Goal: Information Seeking & Learning: Find specific page/section

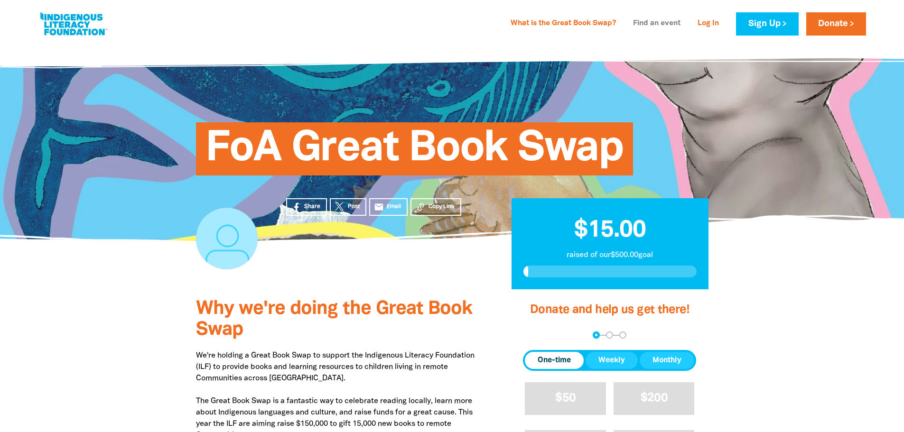
click at [639, 22] on link "Find an event" at bounding box center [656, 23] width 59 height 15
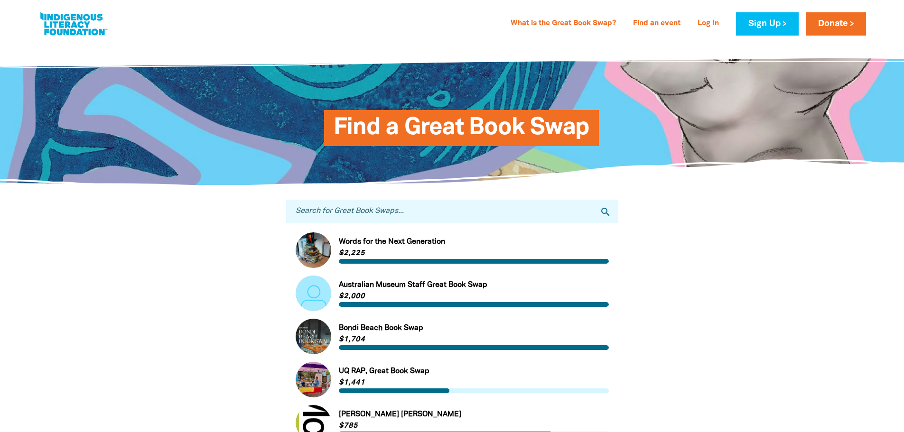
click at [347, 209] on input "Search for Great Book Swaps..." at bounding box center [452, 211] width 332 height 23
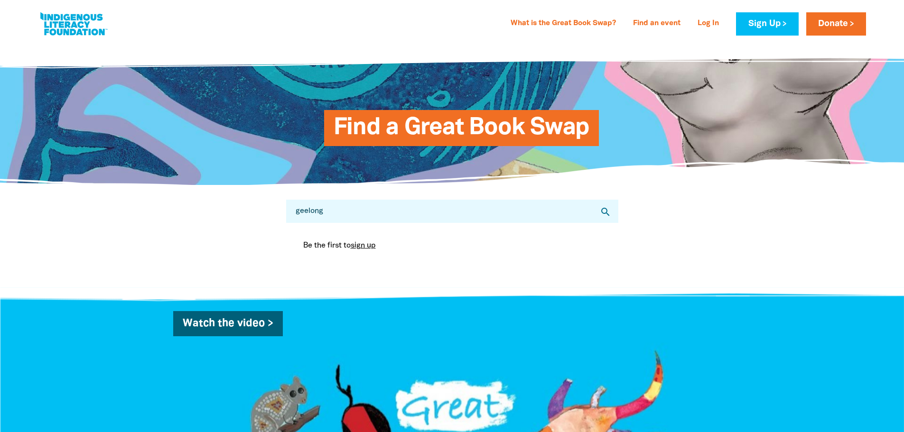
drag, startPoint x: 332, startPoint y: 214, endPoint x: 287, endPoint y: 213, distance: 45.1
click at [287, 213] on input "geelong" at bounding box center [452, 211] width 332 height 23
type input "[GEOGRAPHIC_DATA]"
click at [605, 213] on icon "search" at bounding box center [605, 211] width 11 height 11
drag, startPoint x: 333, startPoint y: 211, endPoint x: 284, endPoint y: 212, distance: 48.9
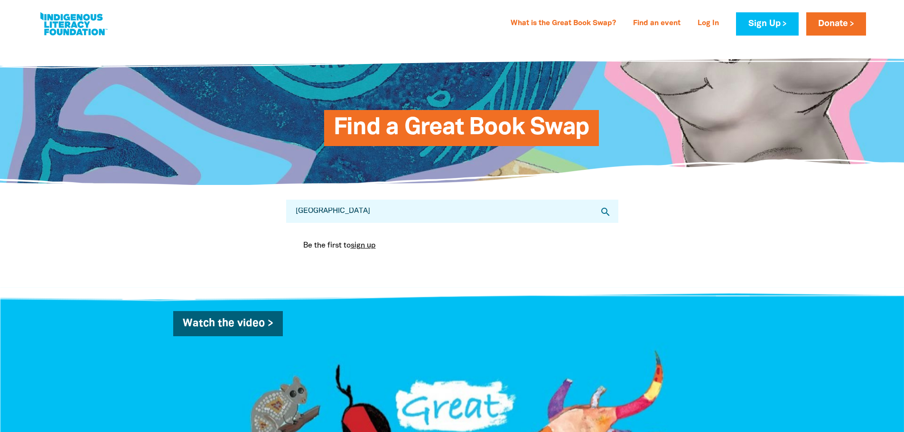
click at [284, 212] on div "Search for Great Book Swaps... melbourne search Be the first to sign up You are…" at bounding box center [452, 237] width 361 height 102
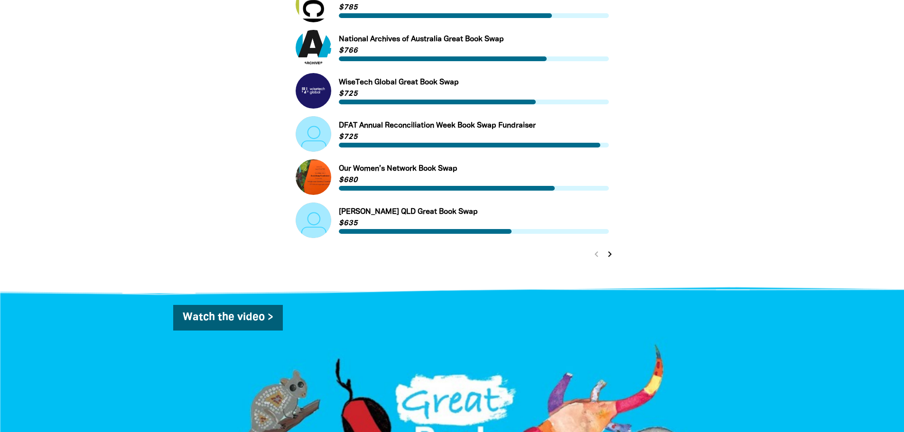
scroll to position [427, 0]
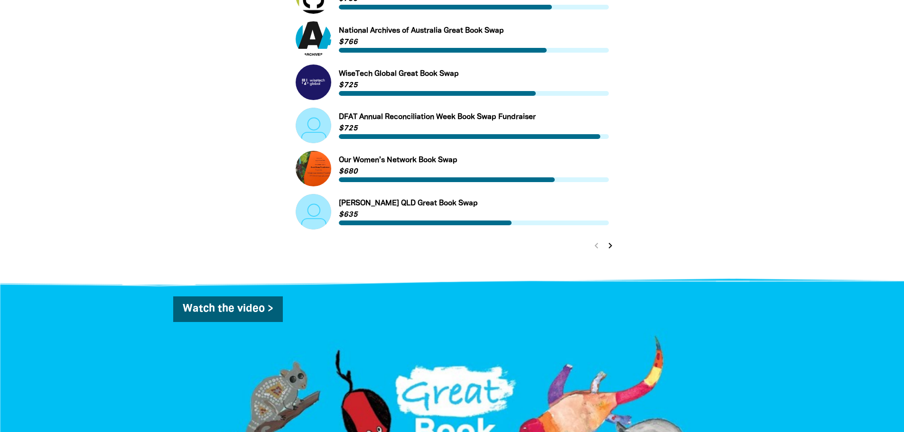
click at [610, 248] on icon "chevron_right" at bounding box center [609, 245] width 11 height 11
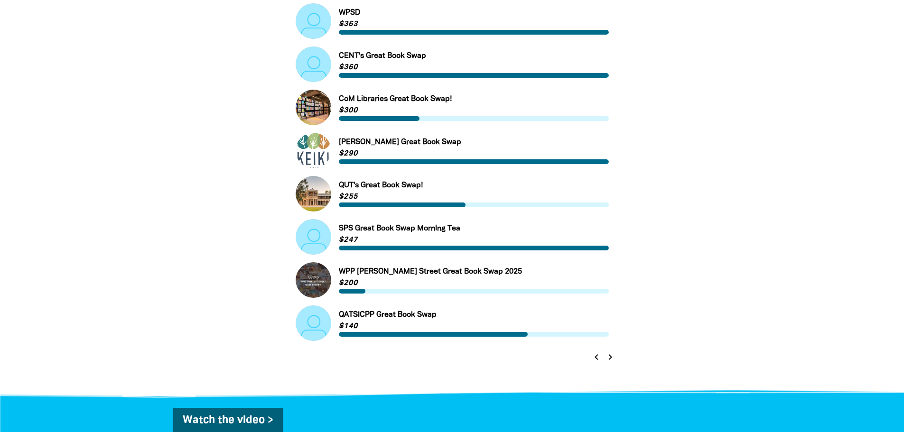
scroll to position [316, 0]
click at [610, 361] on icon "chevron_right" at bounding box center [609, 356] width 11 height 11
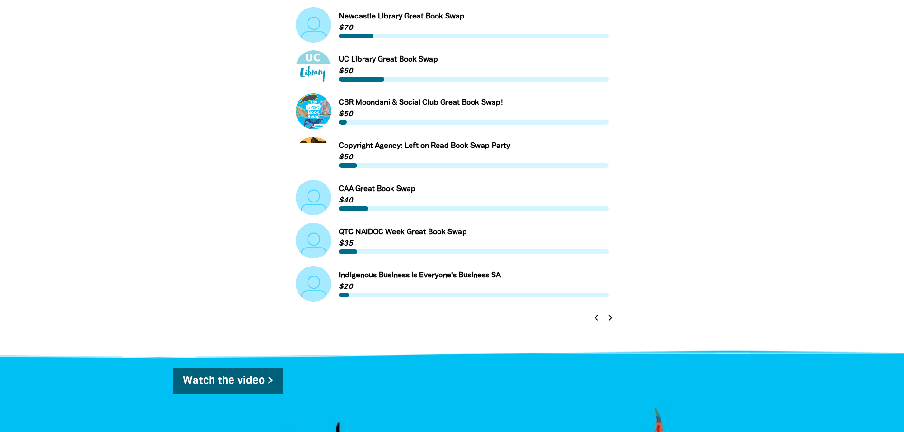
scroll to position [363, 0]
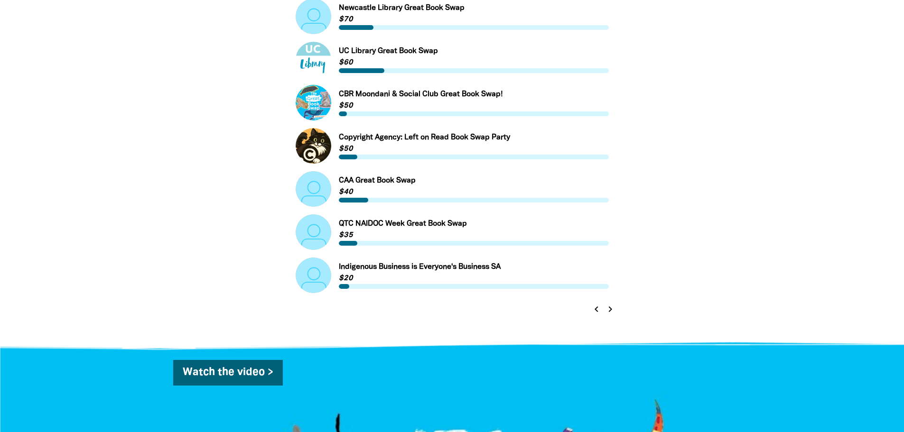
click at [610, 312] on icon "chevron_right" at bounding box center [609, 309] width 11 height 11
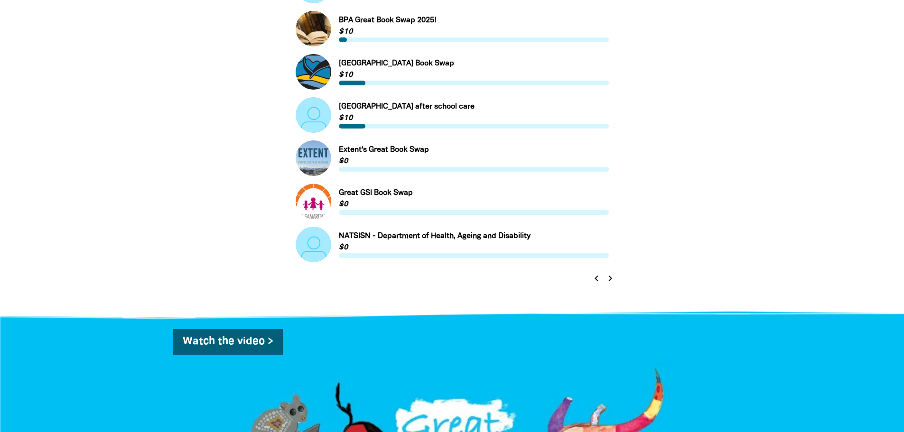
scroll to position [411, 0]
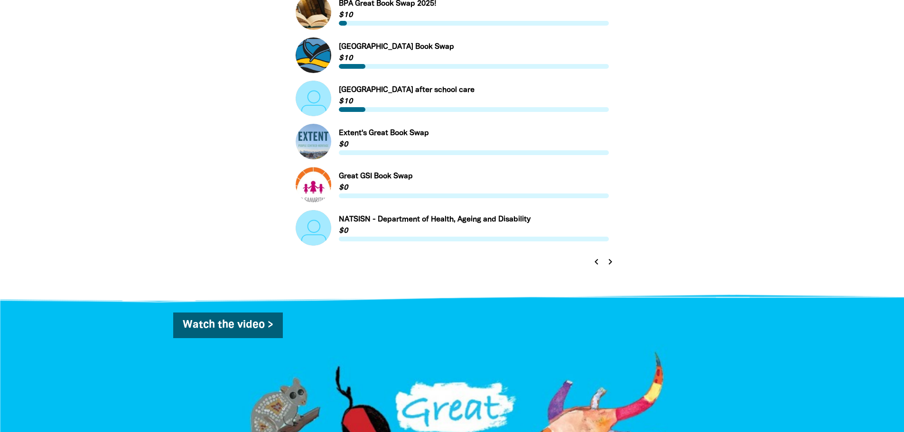
click at [611, 262] on icon "chevron_right" at bounding box center [609, 261] width 11 height 11
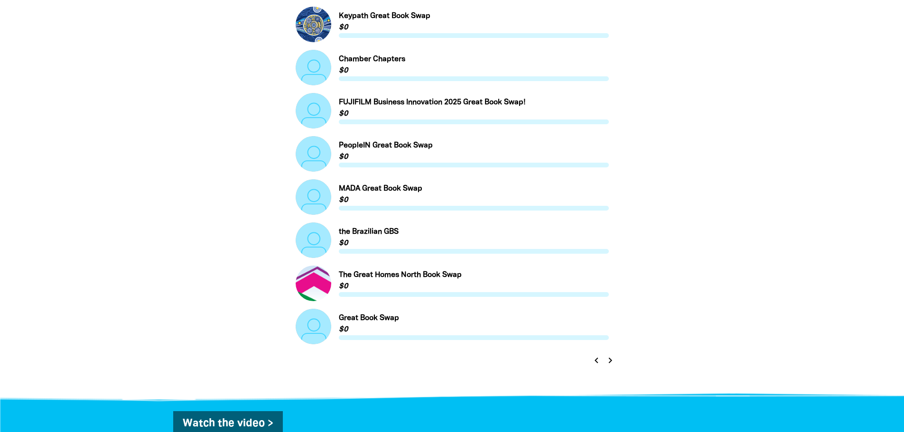
scroll to position [316, 0]
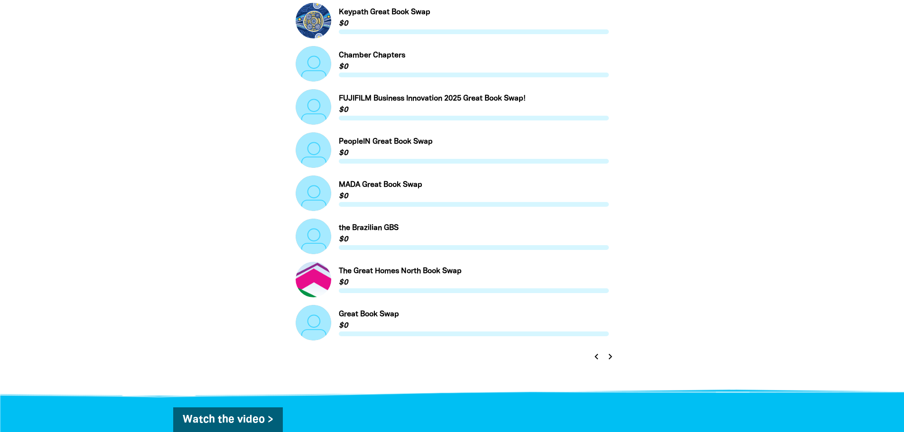
click at [611, 358] on icon "chevron_right" at bounding box center [609, 356] width 11 height 11
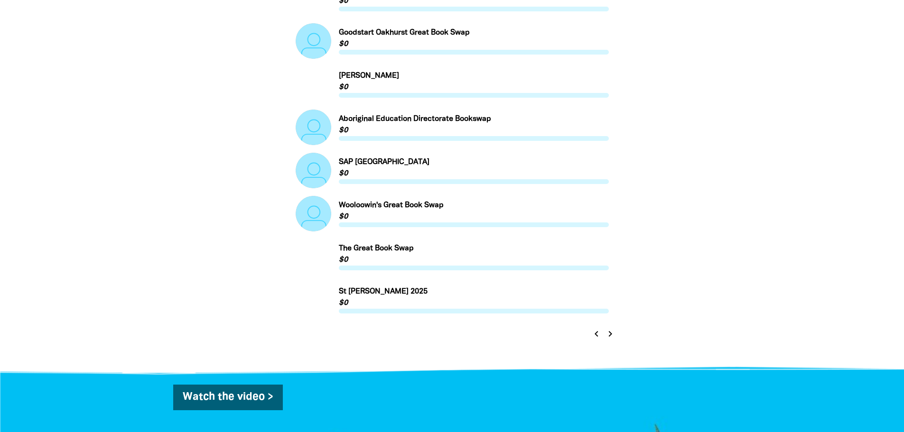
scroll to position [363, 0]
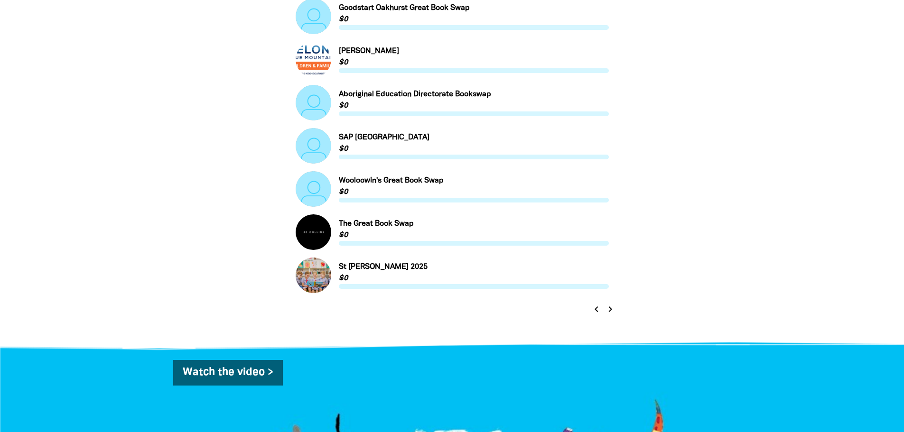
click at [610, 309] on icon "chevron_right" at bounding box center [609, 309] width 11 height 11
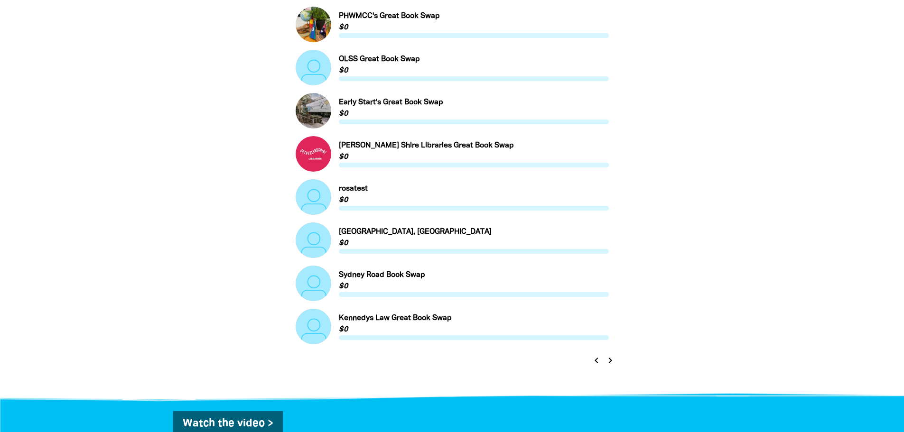
scroll to position [316, 0]
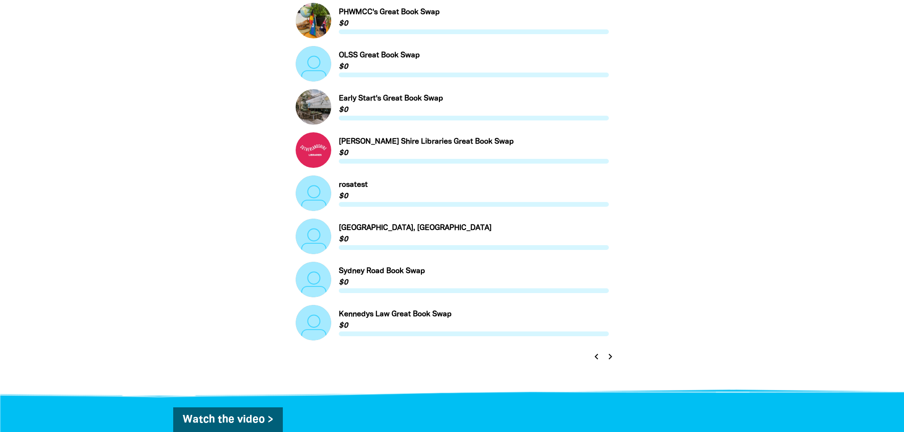
click at [609, 359] on icon "chevron_right" at bounding box center [609, 356] width 11 height 11
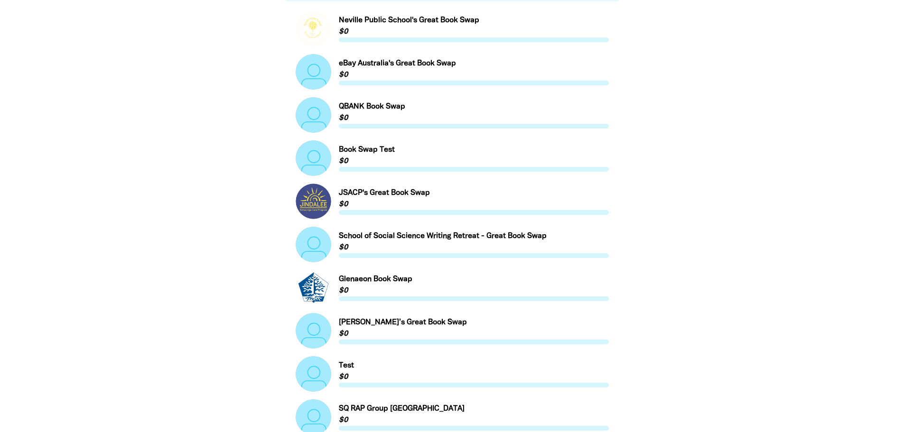
scroll to position [221, 0]
